Goal: Communication & Community: Answer question/provide support

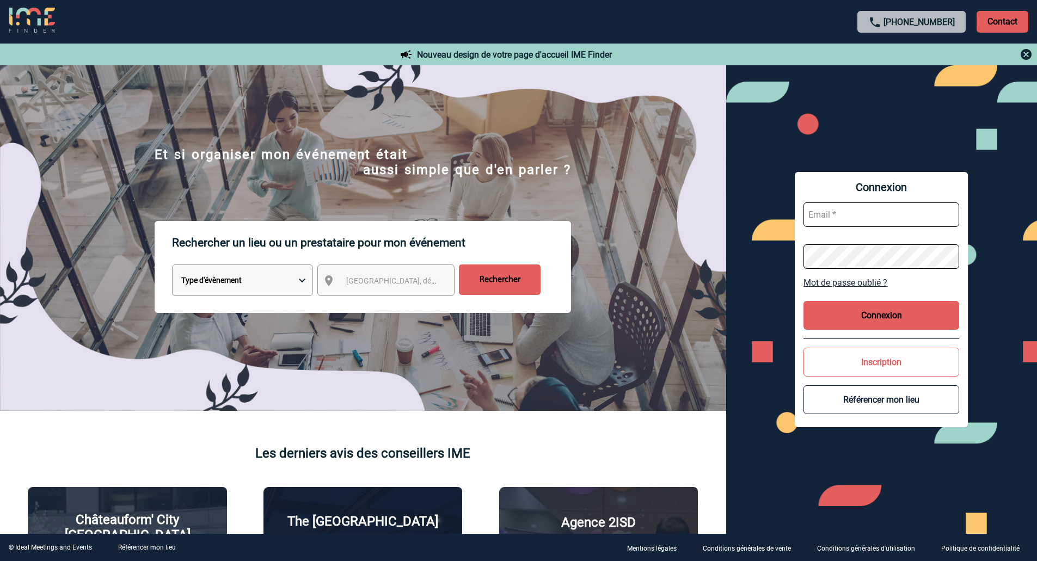
type input "[EMAIL_ADDRESS][DOMAIN_NAME]"
click at [825, 310] on button "Connexion" at bounding box center [881, 315] width 156 height 29
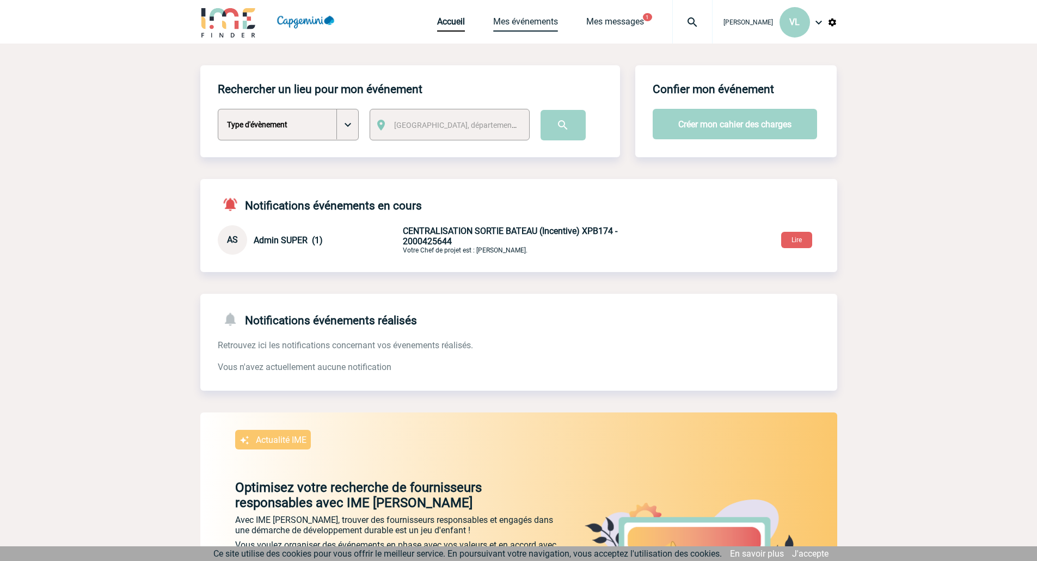
click at [522, 21] on link "Mes événements" at bounding box center [525, 23] width 65 height 15
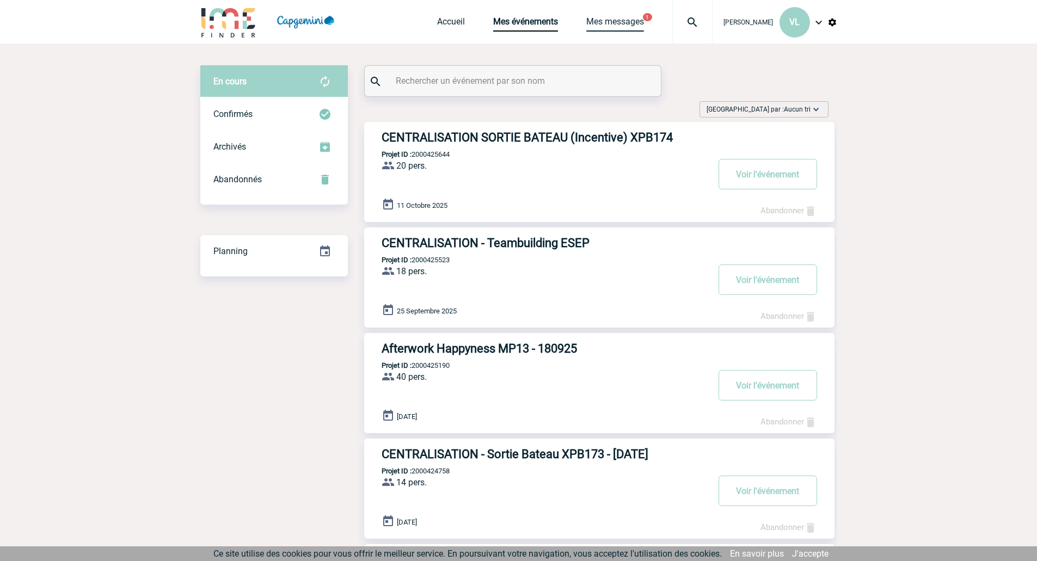
click at [632, 22] on link "Mes messages" at bounding box center [615, 23] width 58 height 15
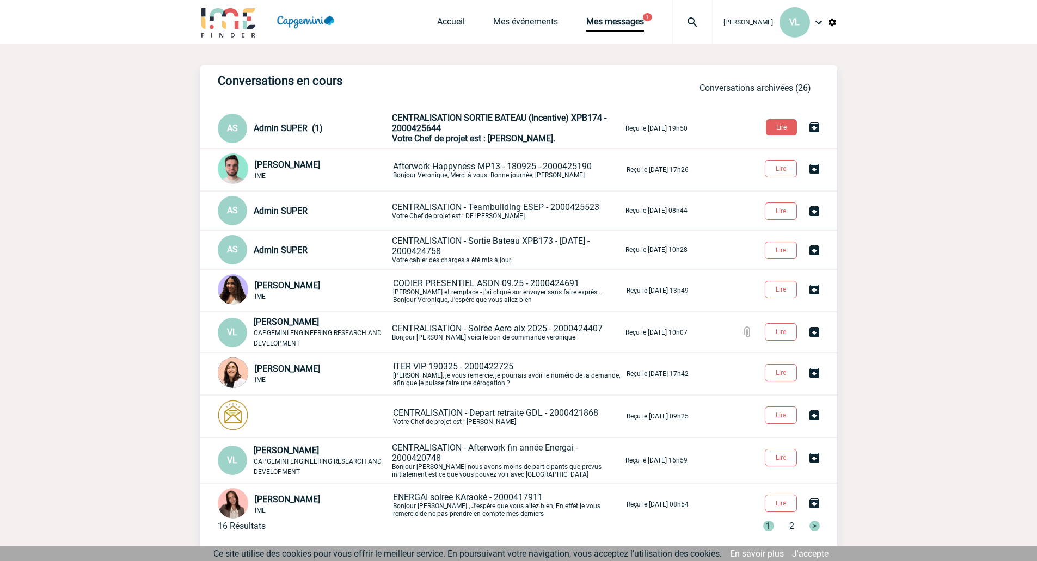
click at [484, 128] on p "CENTRALISATION SORTIE BATEAU (Incentive) XPB174 - 2000425644 Votre Chef de proj…" at bounding box center [507, 128] width 231 height 31
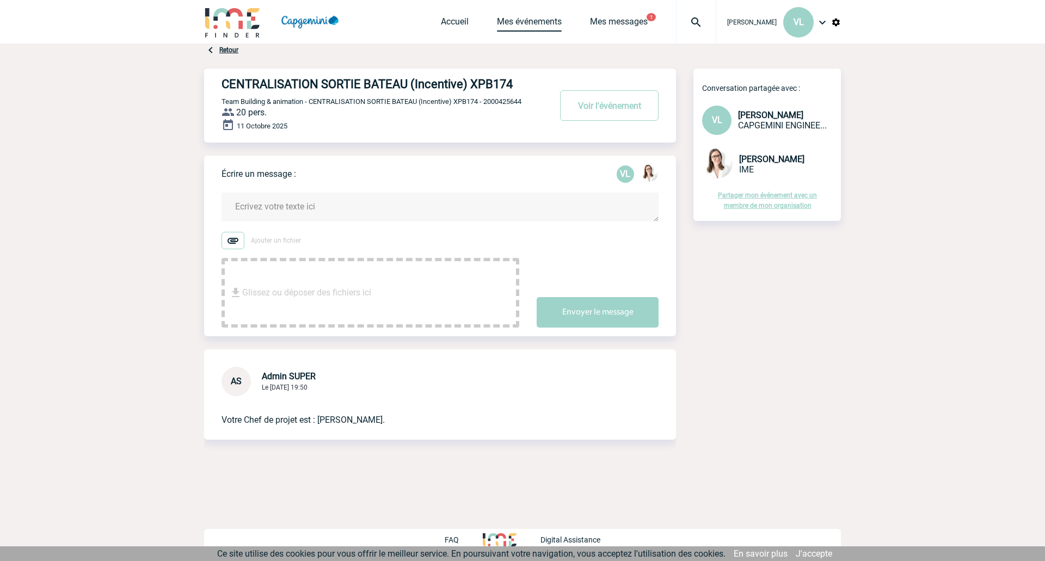
click at [534, 20] on link "Mes événements" at bounding box center [529, 23] width 65 height 15
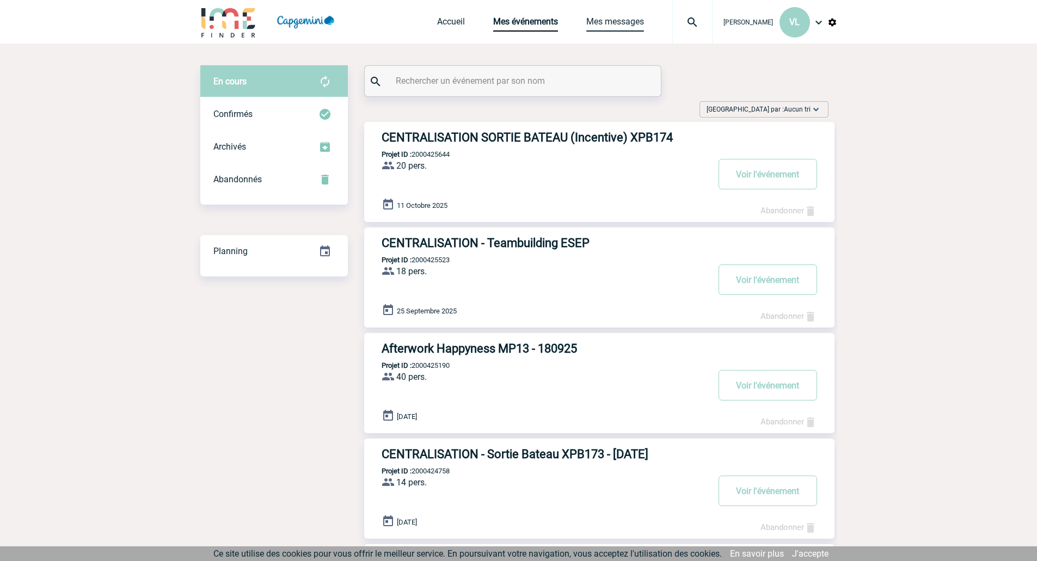
click at [613, 27] on link "Mes messages" at bounding box center [615, 23] width 58 height 15
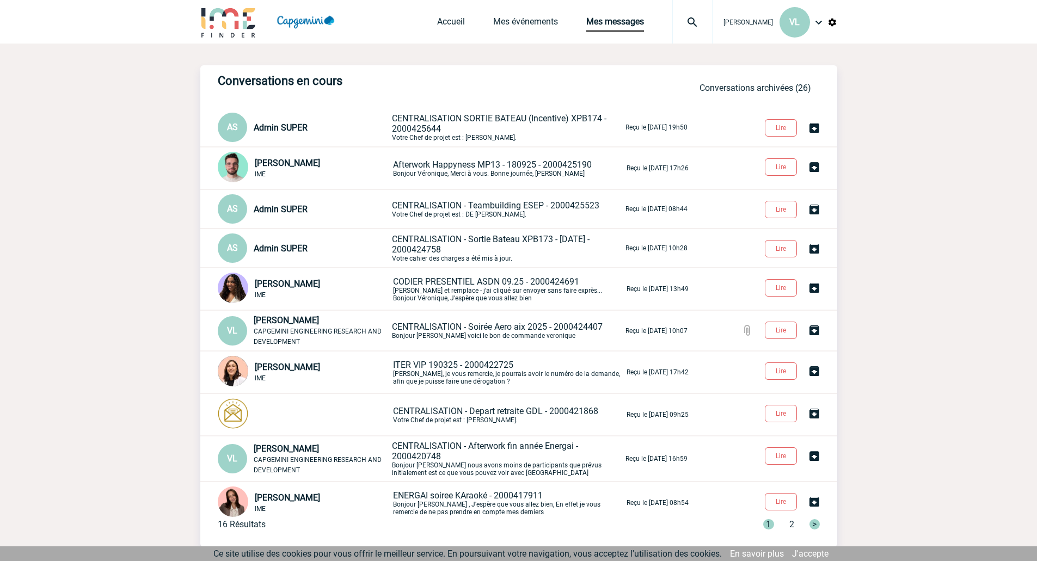
click at [516, 206] on span "CENTRALISATION - Teambuilding ESEP - 2000425523" at bounding box center [495, 205] width 207 height 10
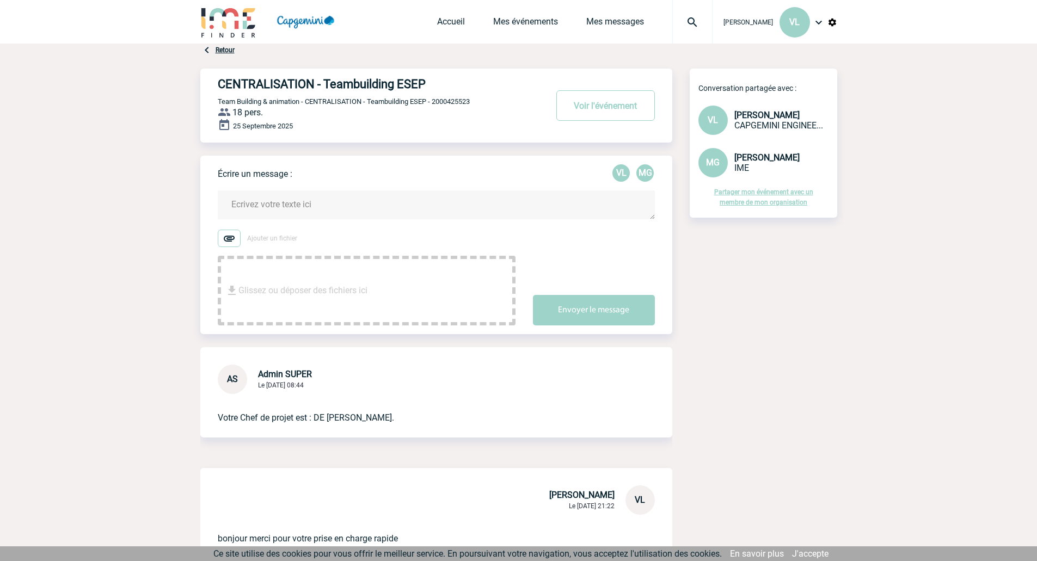
click at [410, 206] on textarea at bounding box center [436, 204] width 437 height 29
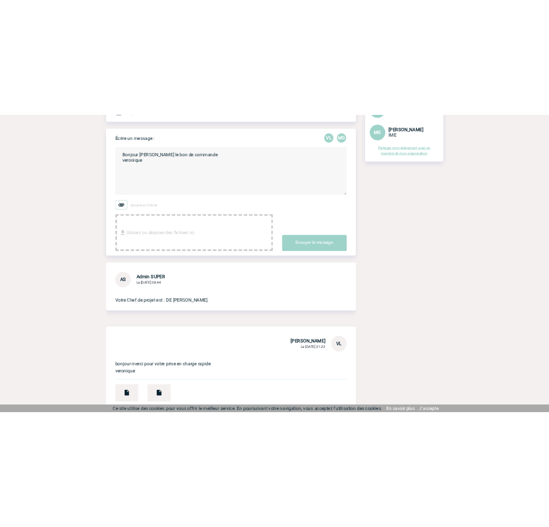
scroll to position [211, 0]
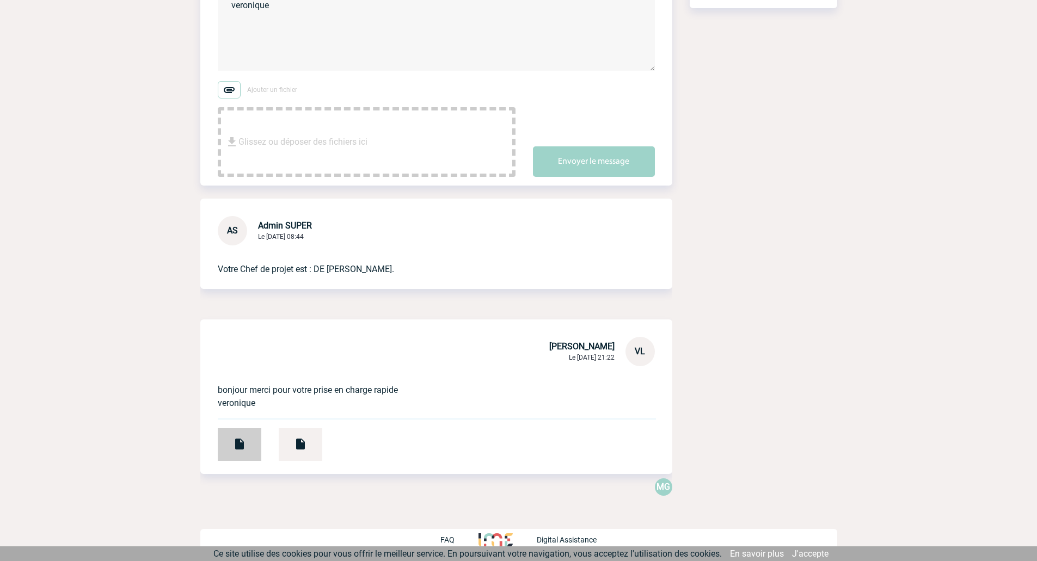
type textarea "Bonjour Milena voici le bon de commande veronique"
click at [241, 453] on div at bounding box center [240, 444] width 44 height 33
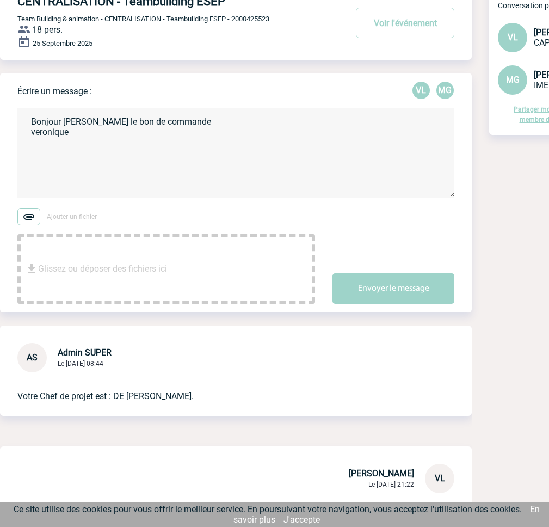
scroll to position [109, 0]
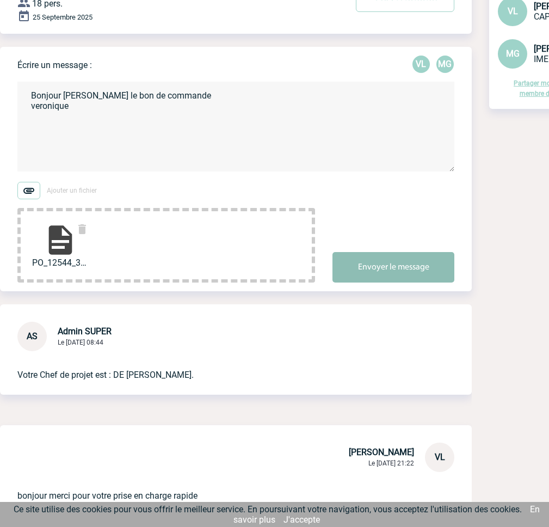
click at [384, 279] on button "Envoyer le message" at bounding box center [394, 267] width 122 height 30
